Goal: Task Accomplishment & Management: Use online tool/utility

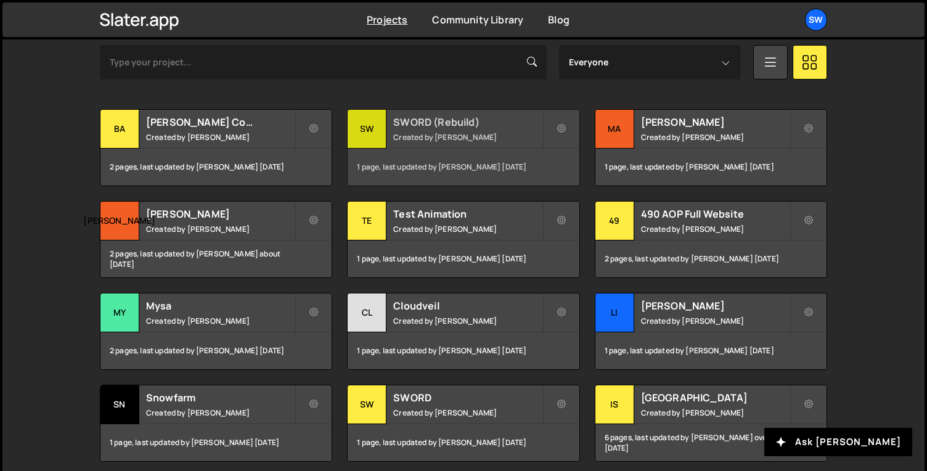
scroll to position [383, 0]
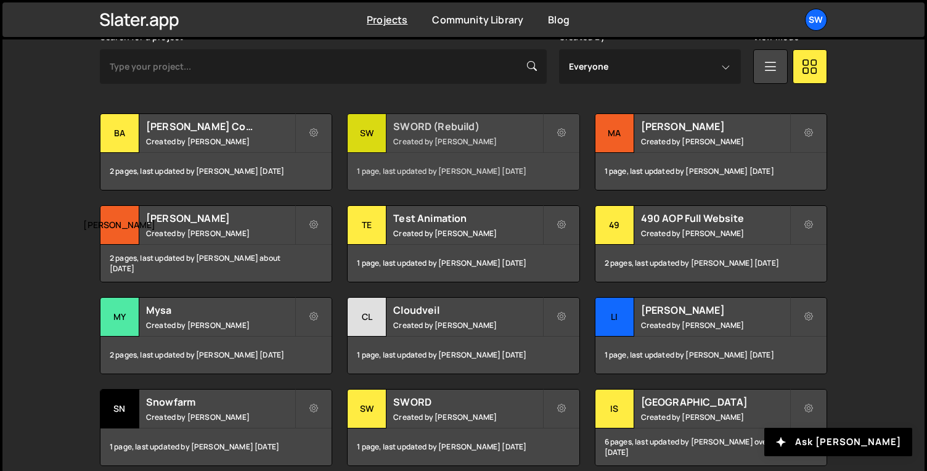
click at [443, 145] on small "Created by [PERSON_NAME]" at bounding box center [467, 141] width 149 height 10
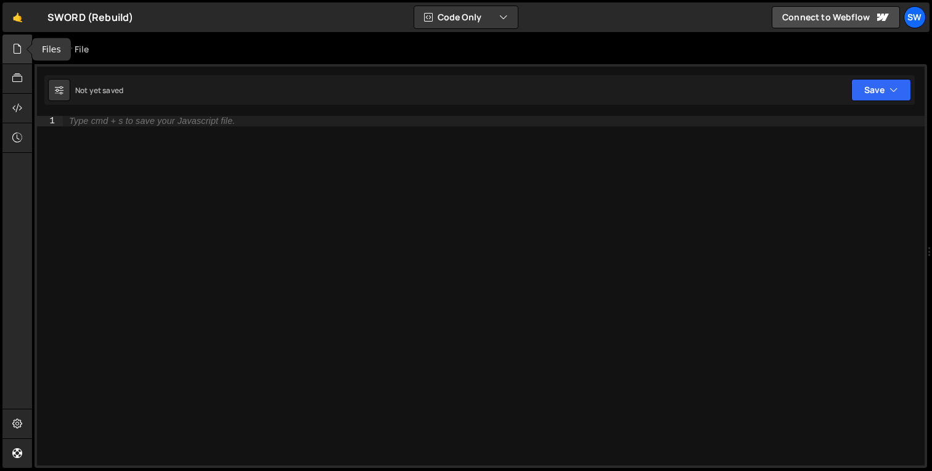
click at [12, 49] on icon at bounding box center [17, 49] width 10 height 14
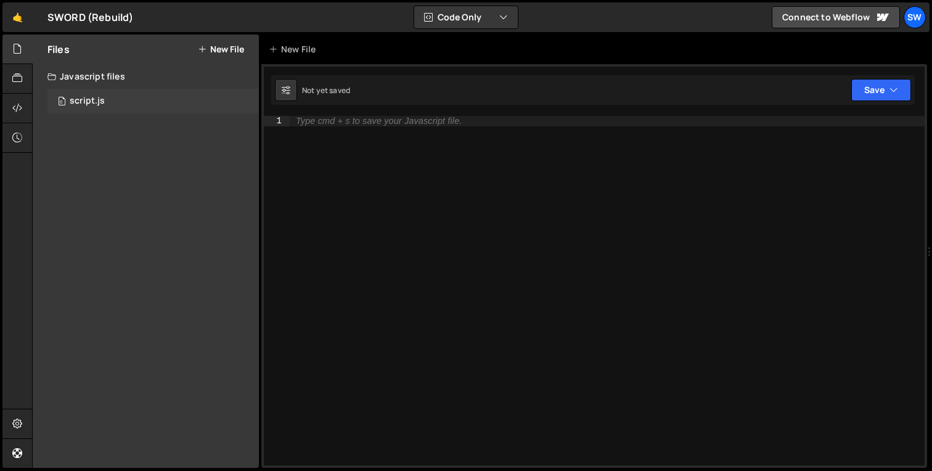
click at [87, 105] on div "script.js" at bounding box center [87, 101] width 35 height 11
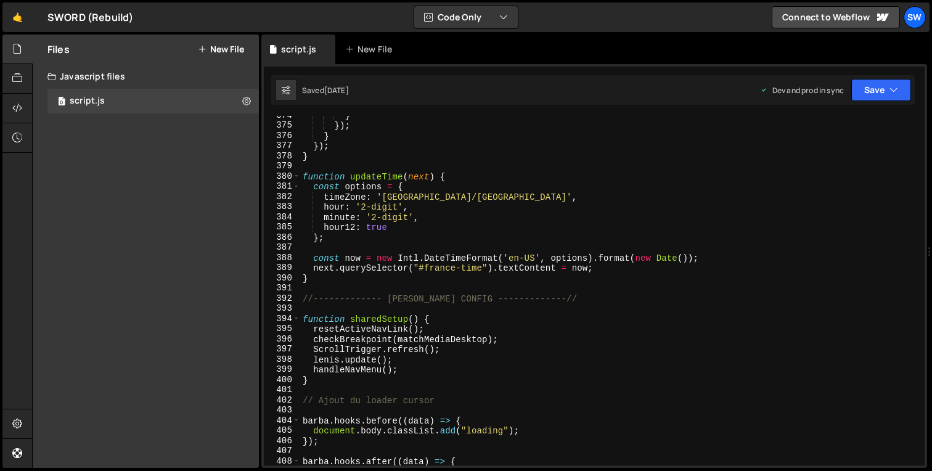
scroll to position [3788, 0]
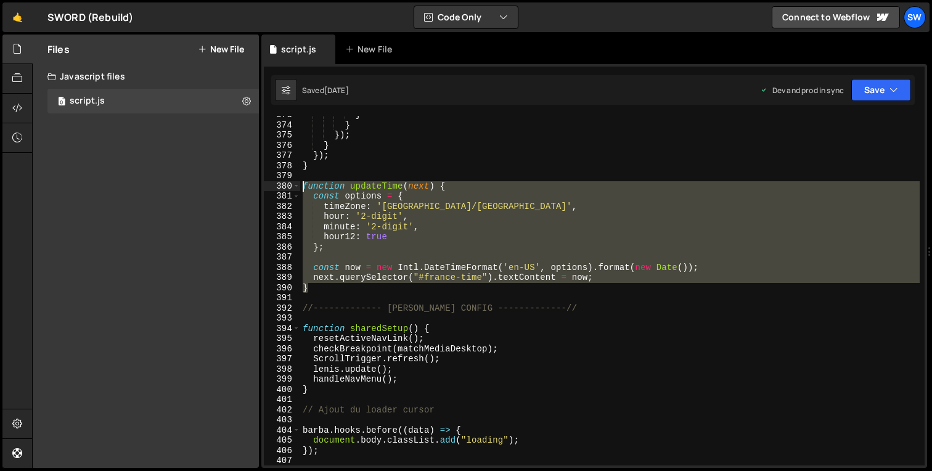
drag, startPoint x: 311, startPoint y: 288, endPoint x: 300, endPoint y: 184, distance: 104.7
click at [300, 184] on div "} 373 374 375 376 377 378 379 380 381 382 383 384 385 386 387 388 389 390 391 3…" at bounding box center [594, 290] width 661 height 349
type textarea "function updateTime(next) { const options = {"
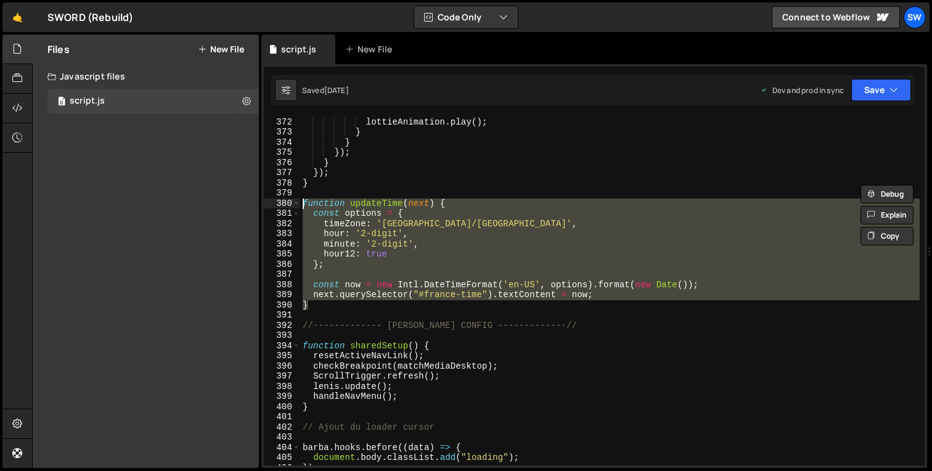
scroll to position [3770, 0]
paste textarea
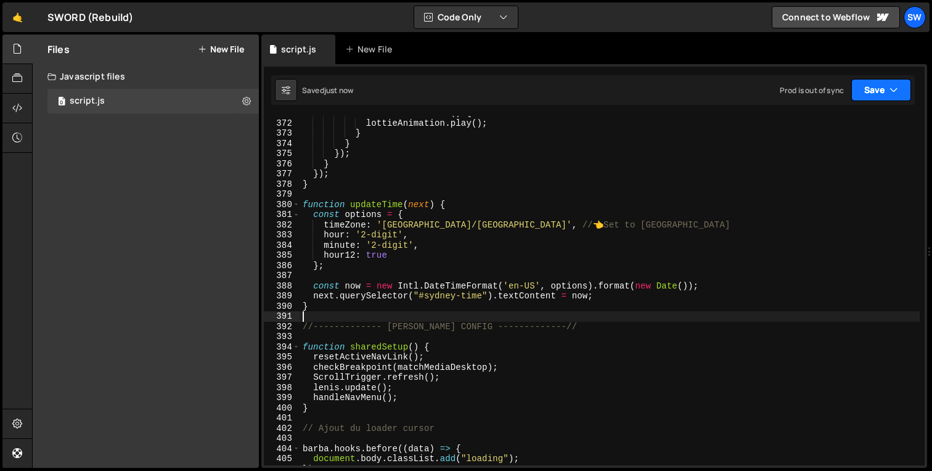
click at [875, 96] on button "Save" at bounding box center [881, 90] width 60 height 22
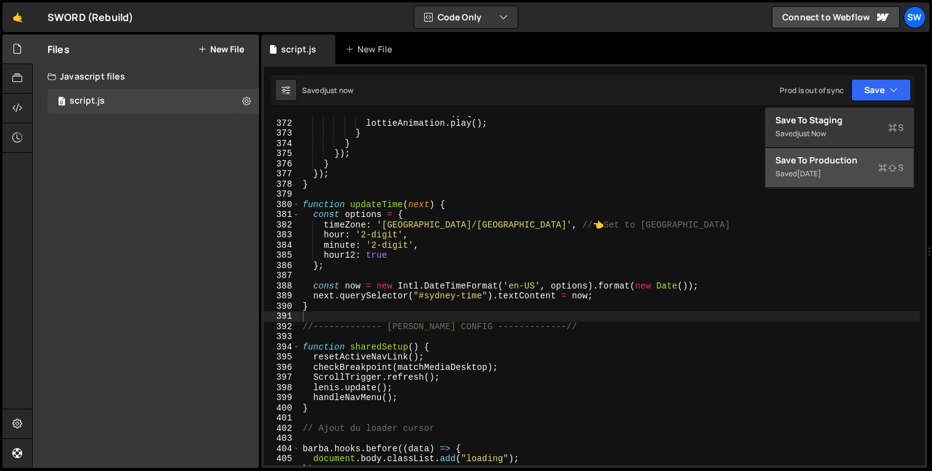
click at [822, 161] on div "Save to Production S" at bounding box center [839, 160] width 128 height 12
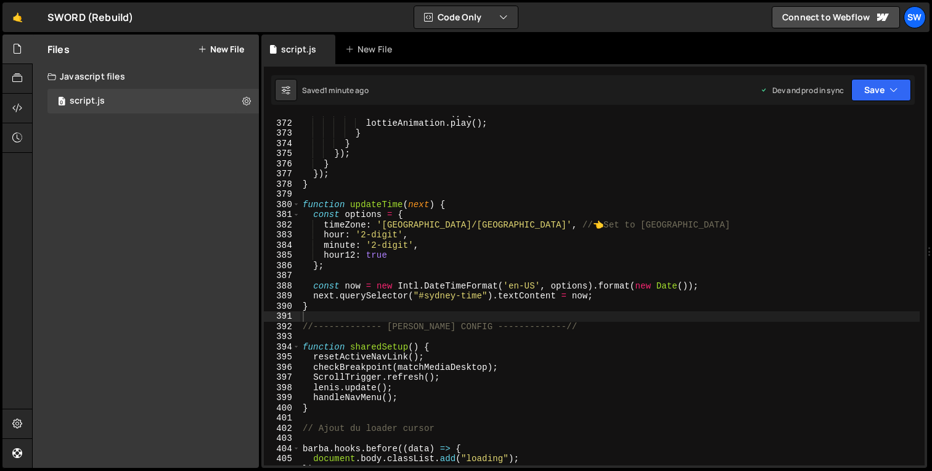
click at [457, 296] on div "onEnter : function ( ) { lottieAnimation . play ( ) ; } } }) ; } }) ; } functio…" at bounding box center [609, 293] width 619 height 370
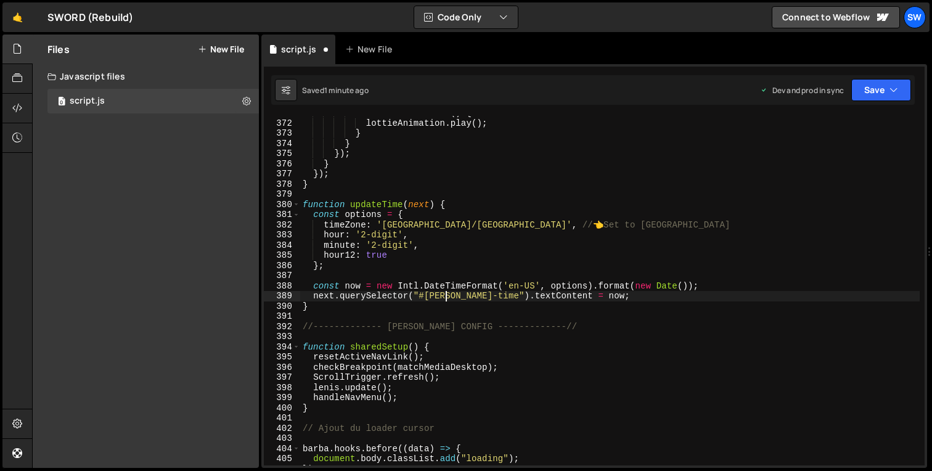
scroll to position [0, 10]
click at [582, 263] on div "onEnter : function ( ) { lottieAnimation . play ( ) ; } } }) ; } }) ; } functio…" at bounding box center [609, 293] width 619 height 370
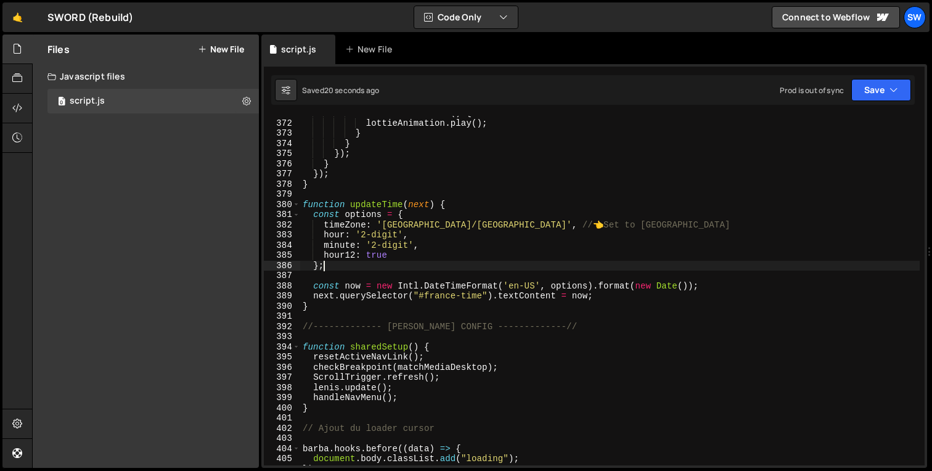
click at [563, 234] on div "onEnter : function ( ) { lottieAnimation . play ( ) ; } } }) ; } }) ; } functio…" at bounding box center [609, 293] width 619 height 370
type textarea "hour: '2-digit',"
